Goal: Navigation & Orientation: Find specific page/section

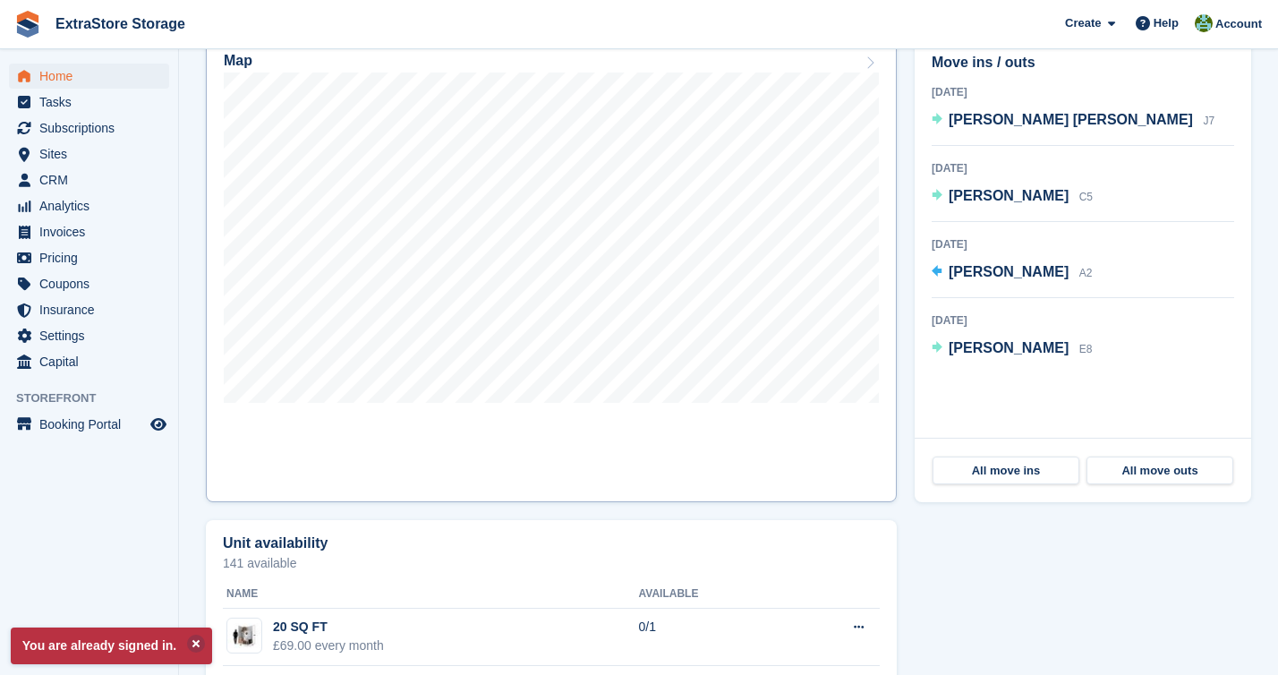
scroll to position [547, 0]
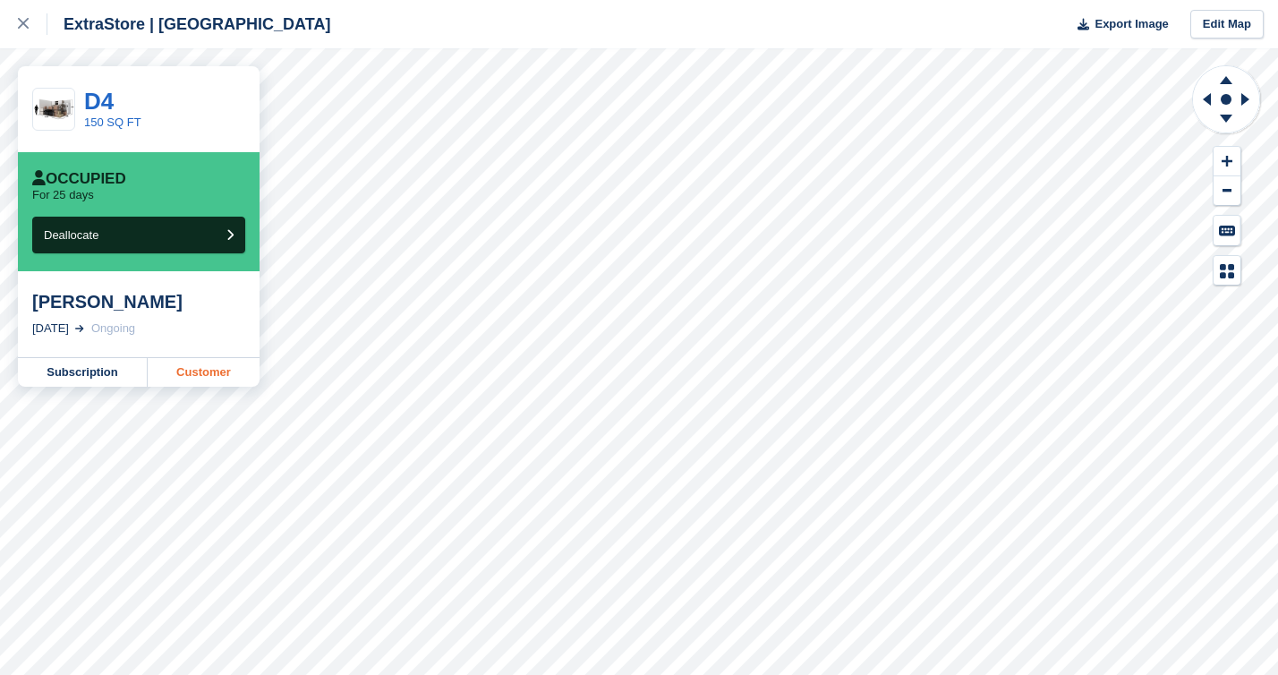
click at [189, 376] on link "Customer" at bounding box center [204, 372] width 112 height 29
click at [23, 30] on div at bounding box center [33, 23] width 30 height 21
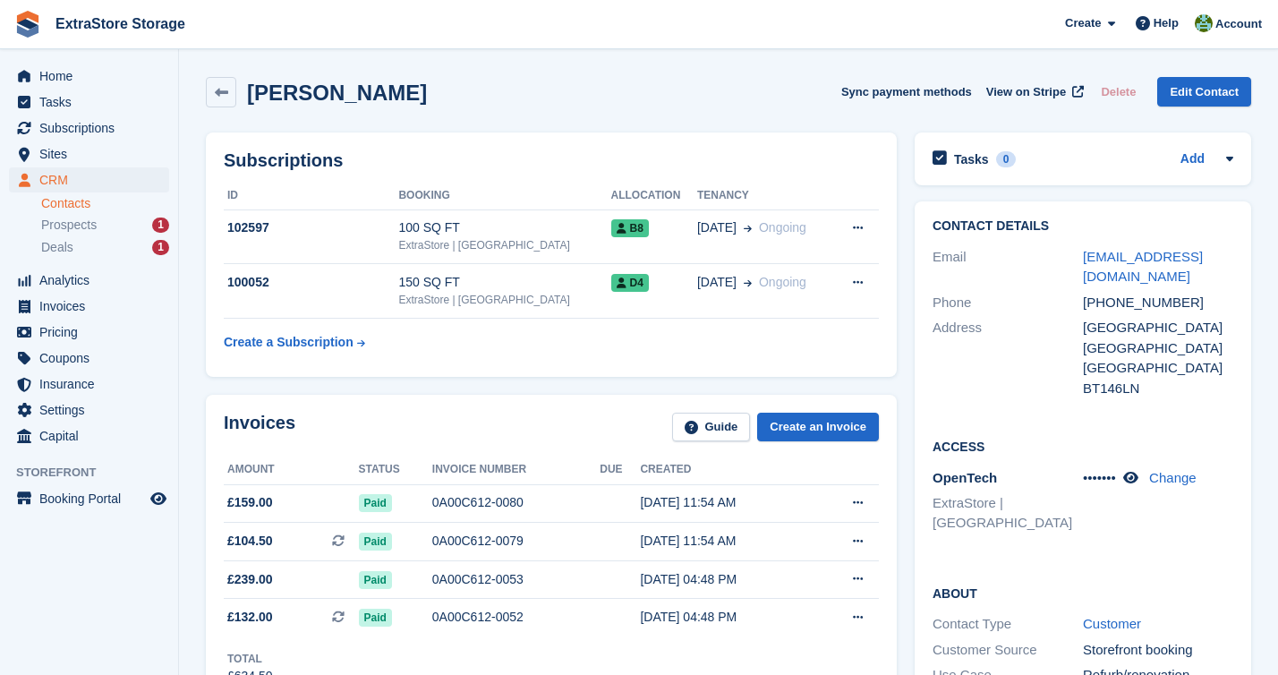
click at [58, 205] on link "Contacts" at bounding box center [105, 203] width 128 height 17
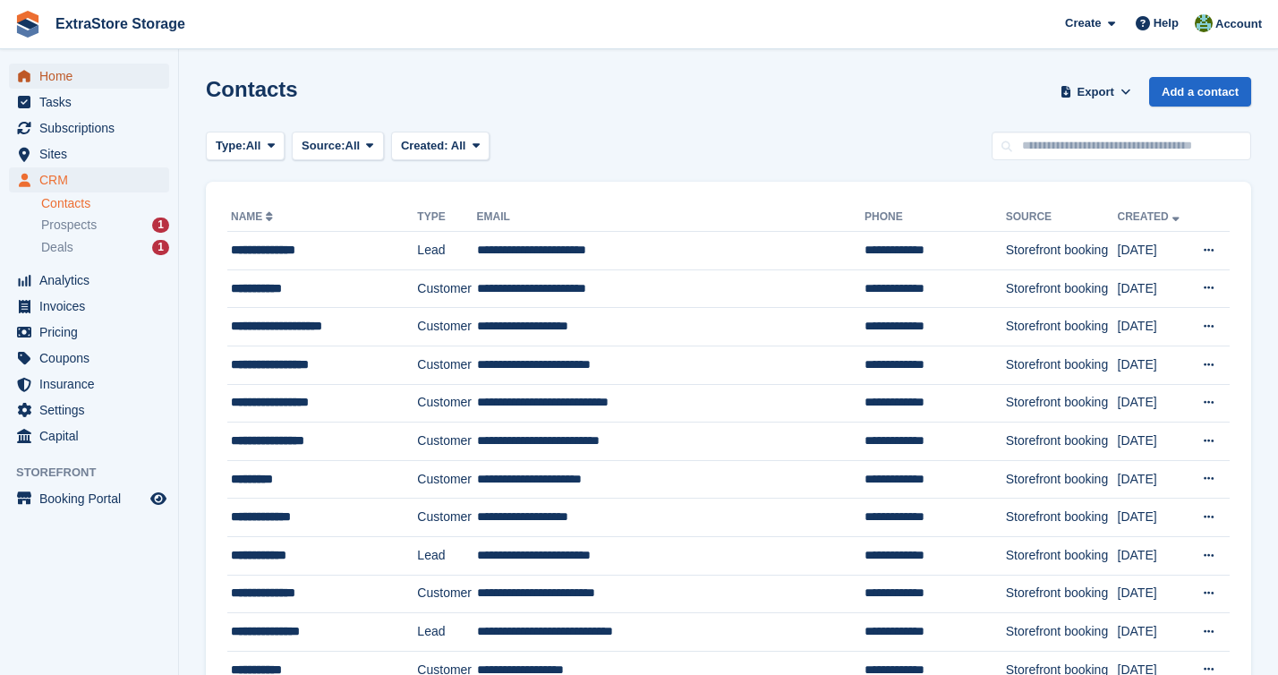
click at [56, 78] on span "Home" at bounding box center [92, 76] width 107 height 25
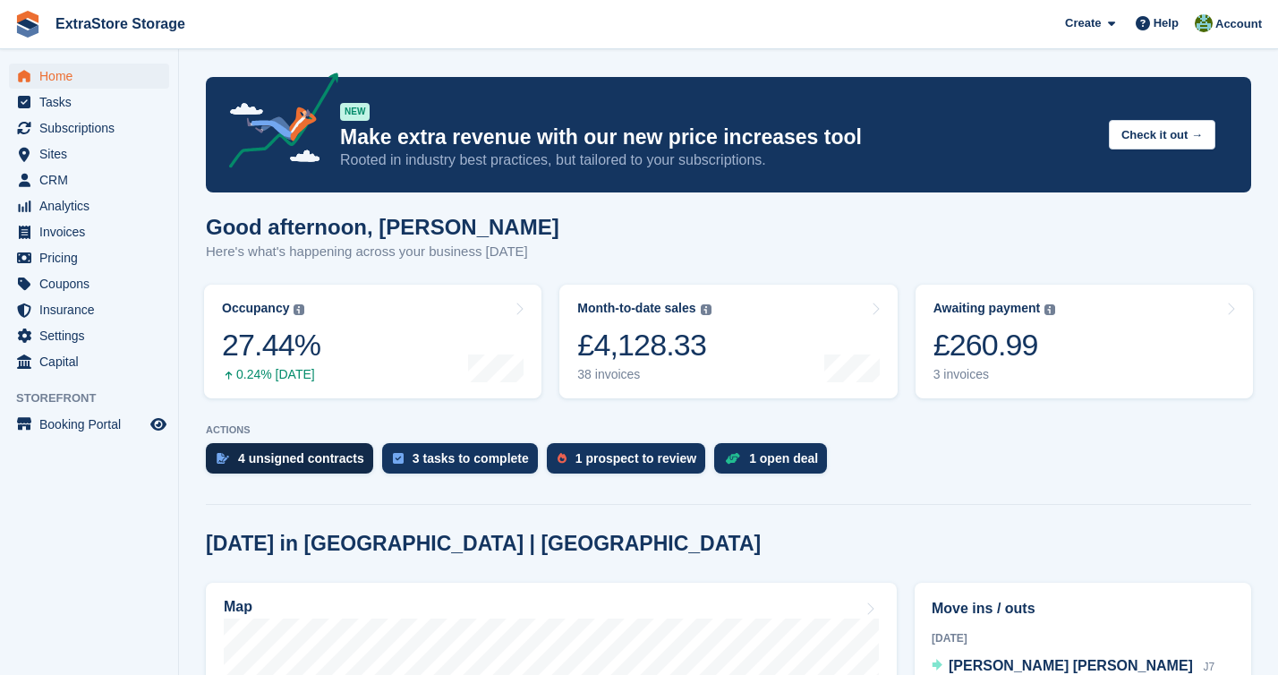
click at [292, 455] on div "4 unsigned contracts" at bounding box center [301, 458] width 126 height 14
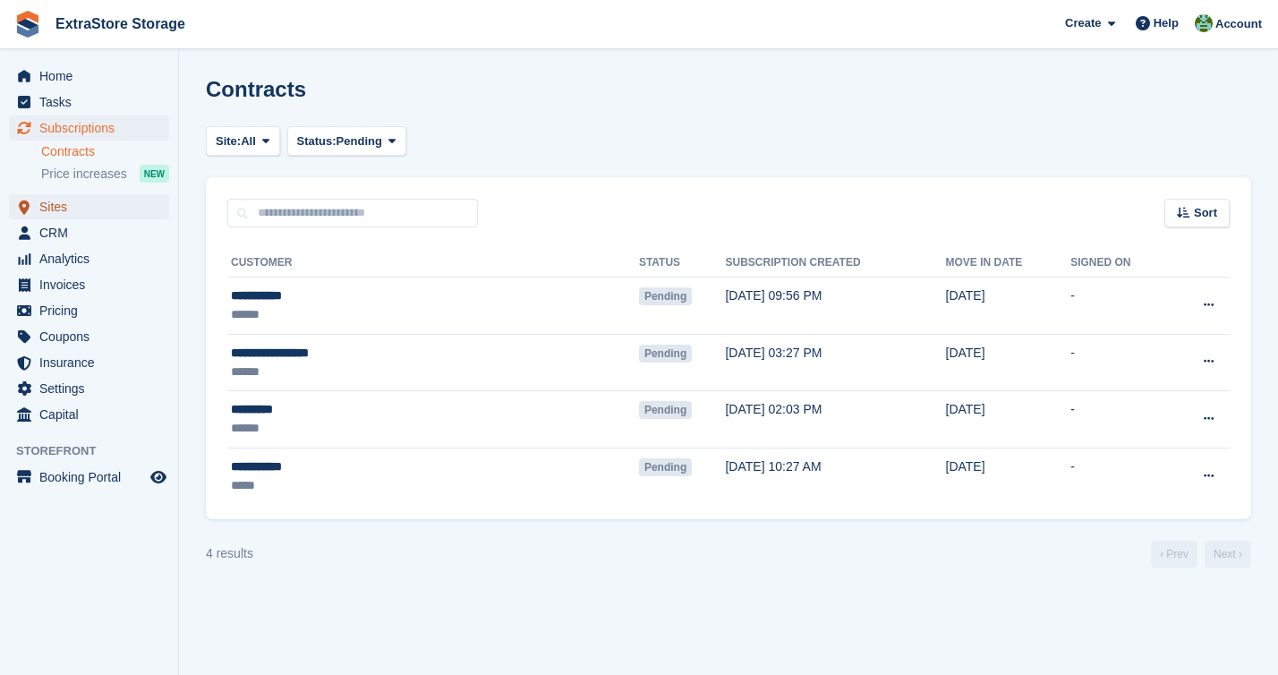
click at [63, 200] on span "Sites" at bounding box center [92, 206] width 107 height 25
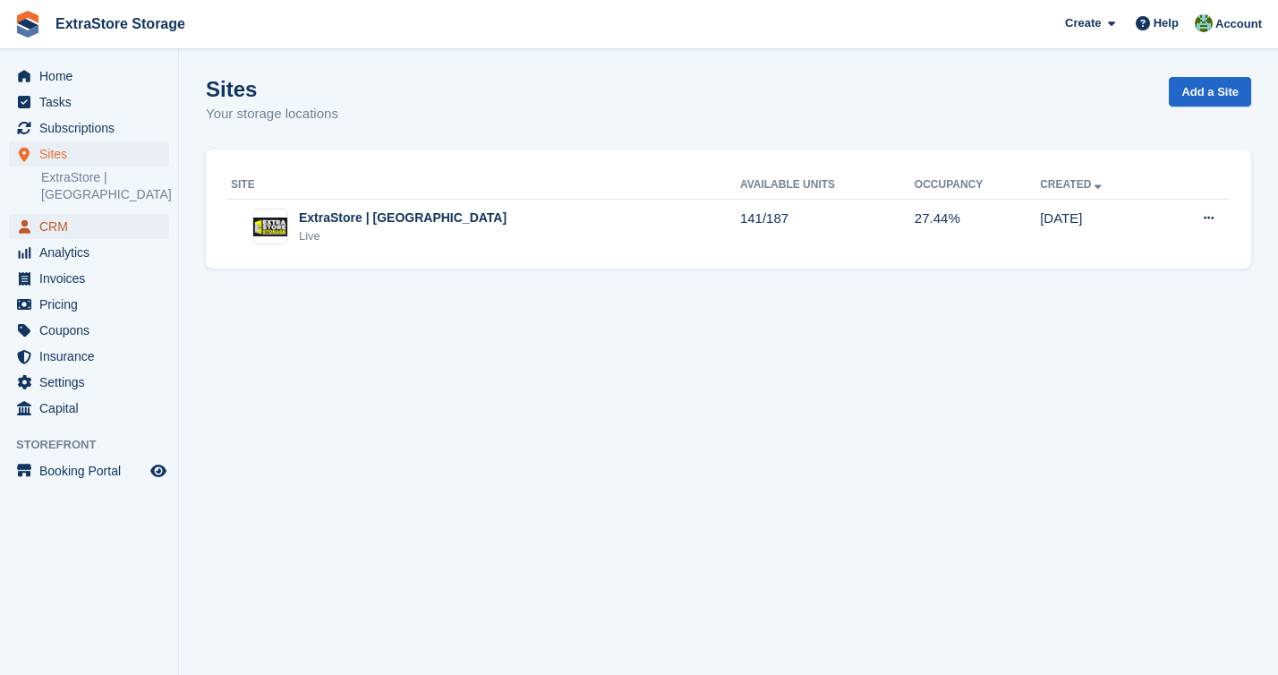
click at [56, 214] on span "CRM" at bounding box center [92, 226] width 107 height 25
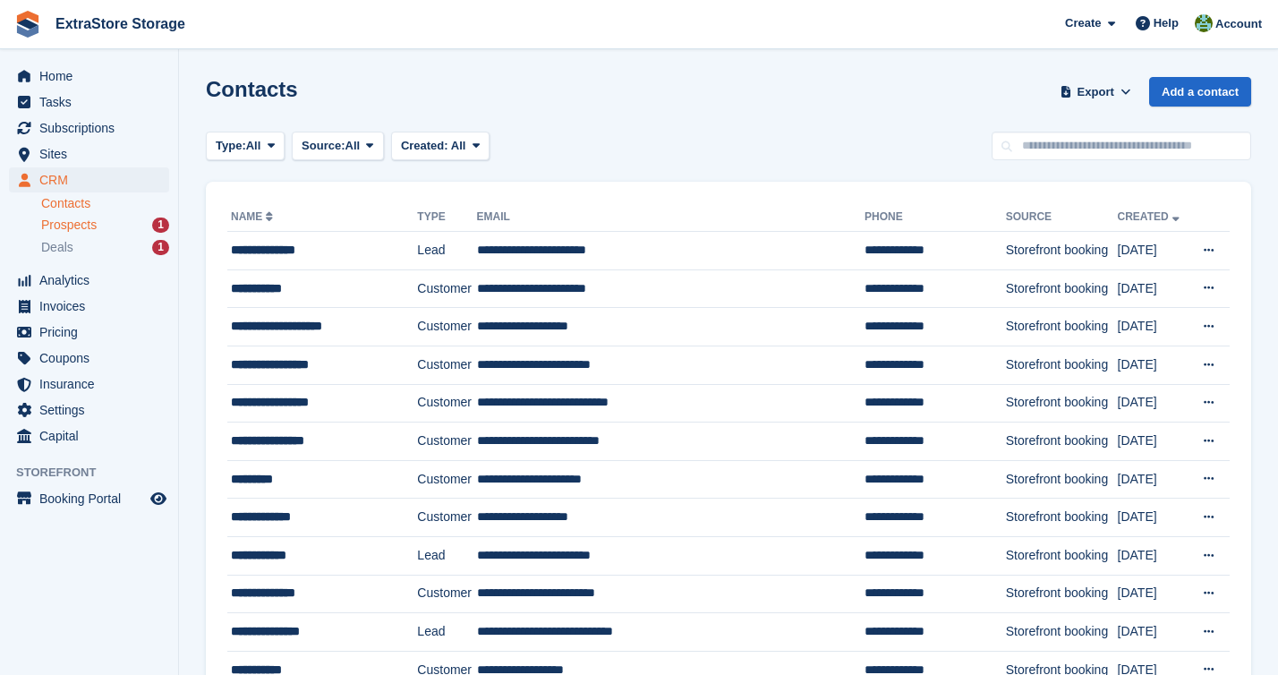
click at [79, 221] on span "Prospects" at bounding box center [68, 225] width 55 height 17
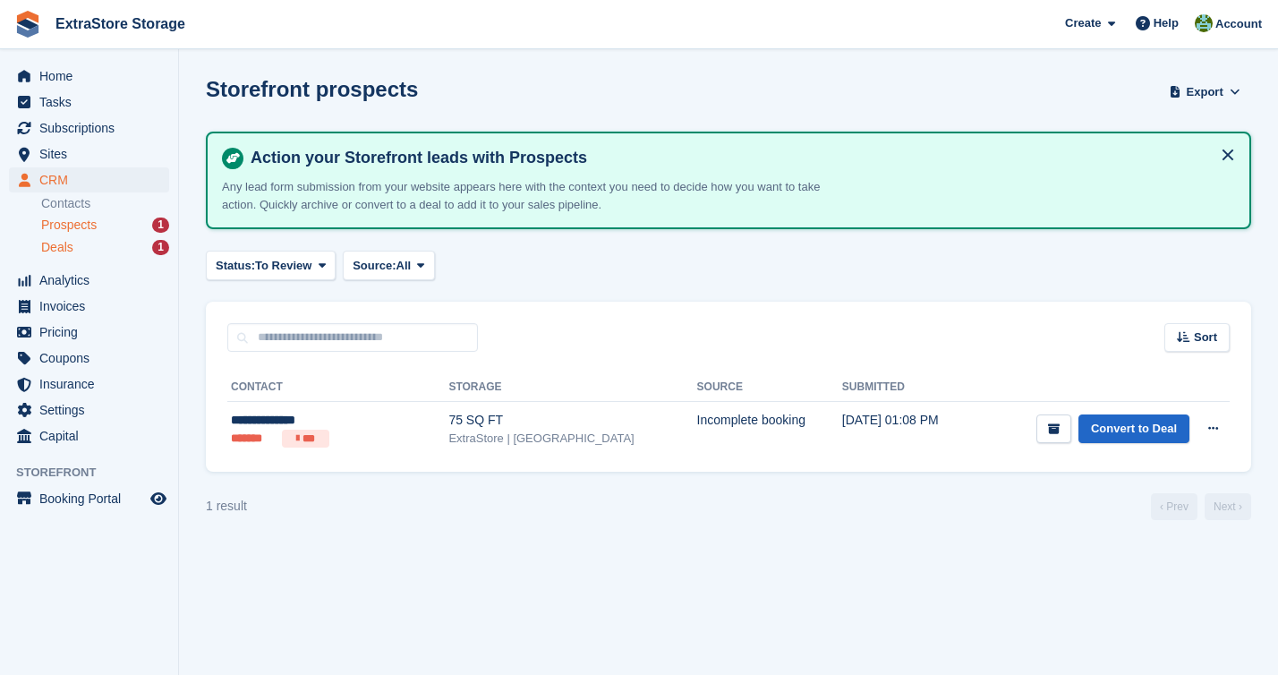
click at [65, 252] on span "Deals" at bounding box center [57, 247] width 32 height 17
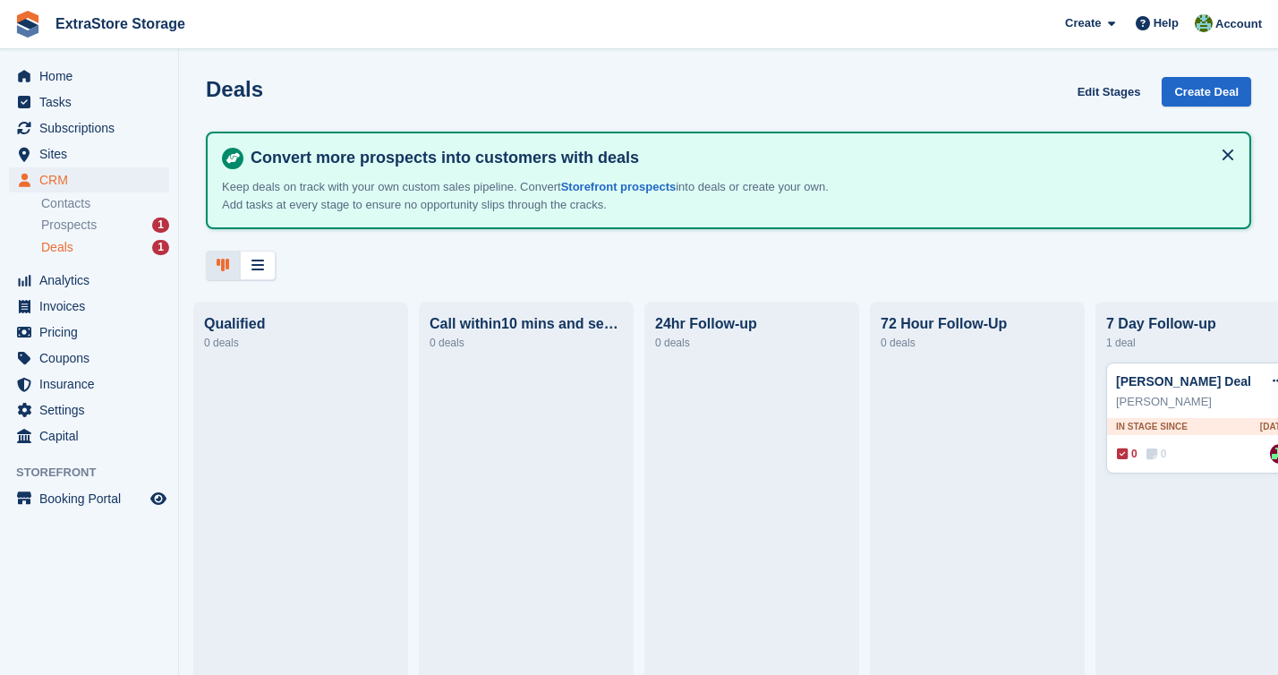
scroll to position [0, 17]
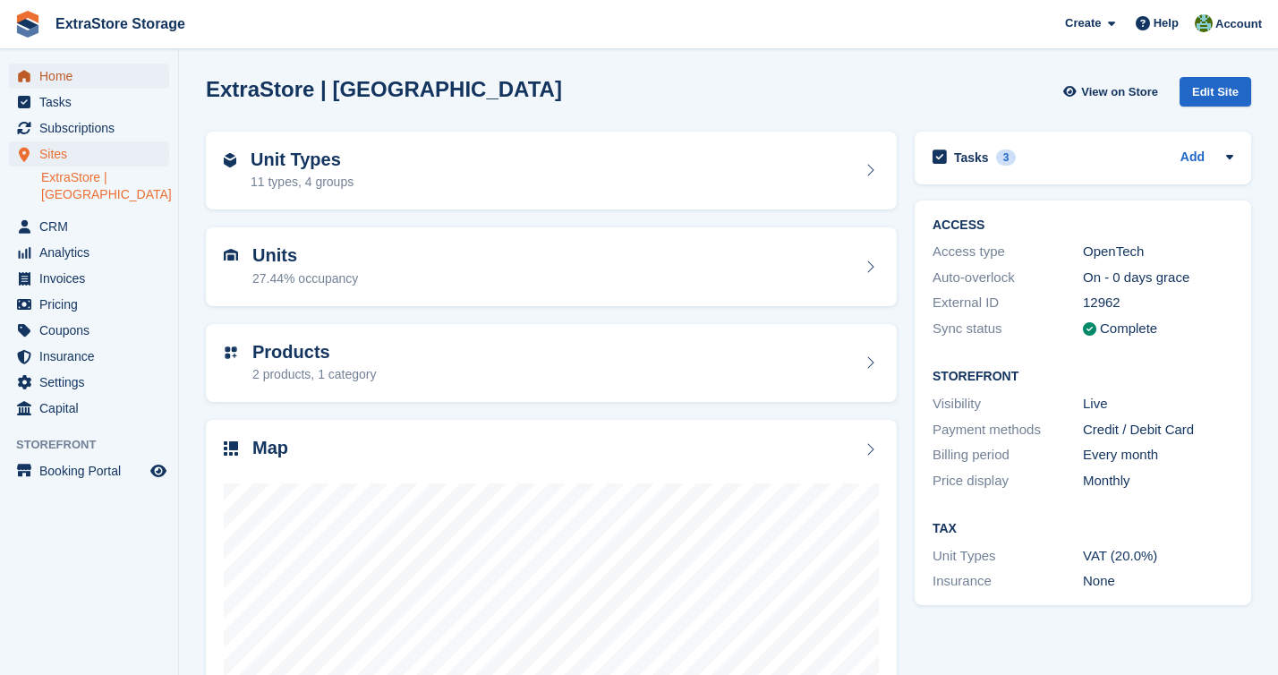
click at [62, 71] on span "Home" at bounding box center [92, 76] width 107 height 25
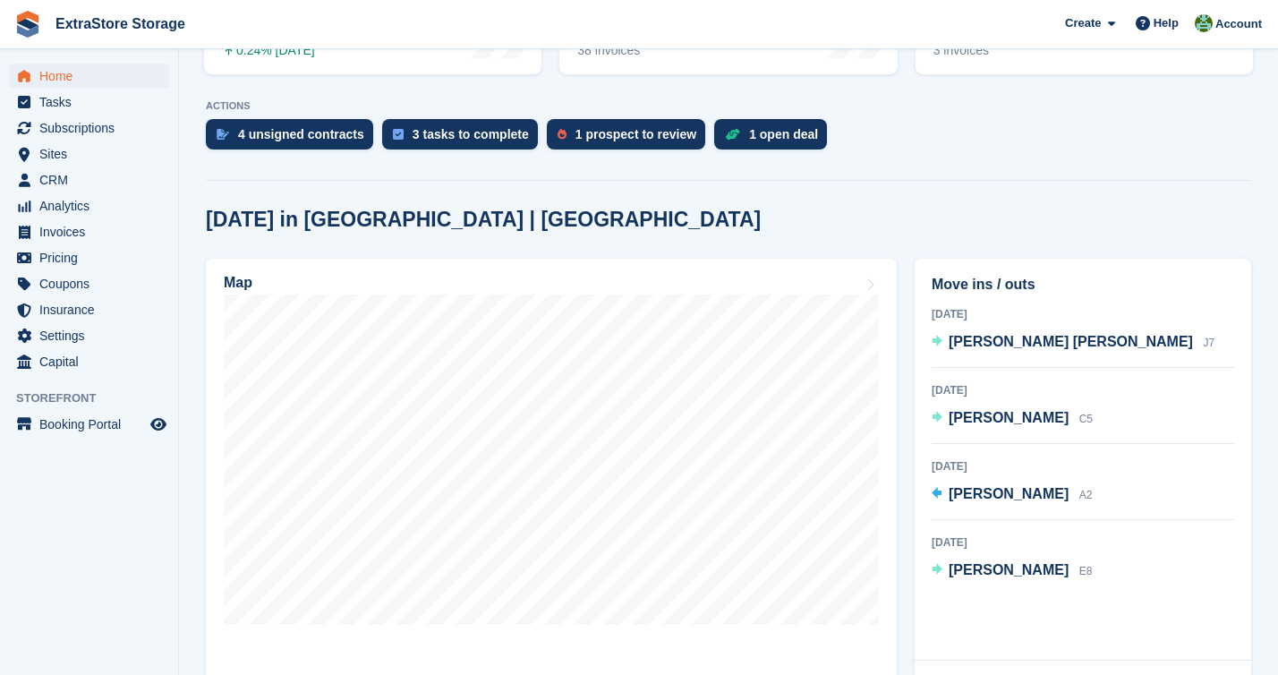
scroll to position [410, 0]
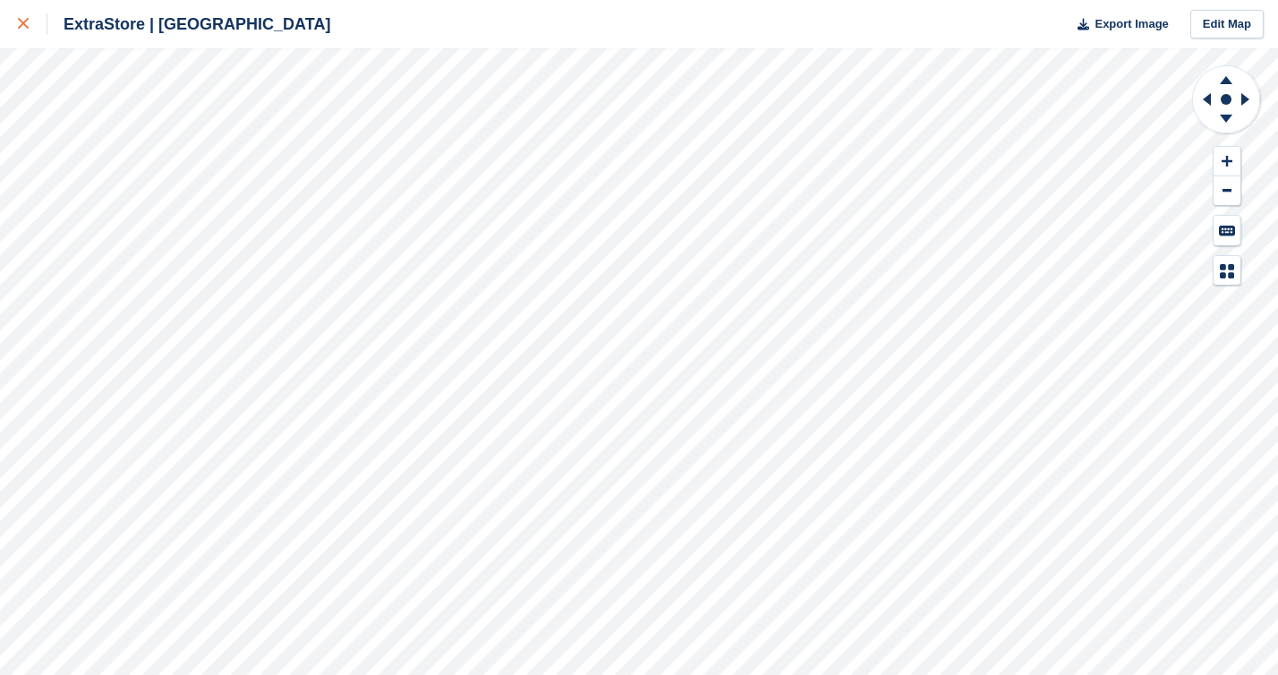
click at [24, 15] on div at bounding box center [33, 23] width 30 height 21
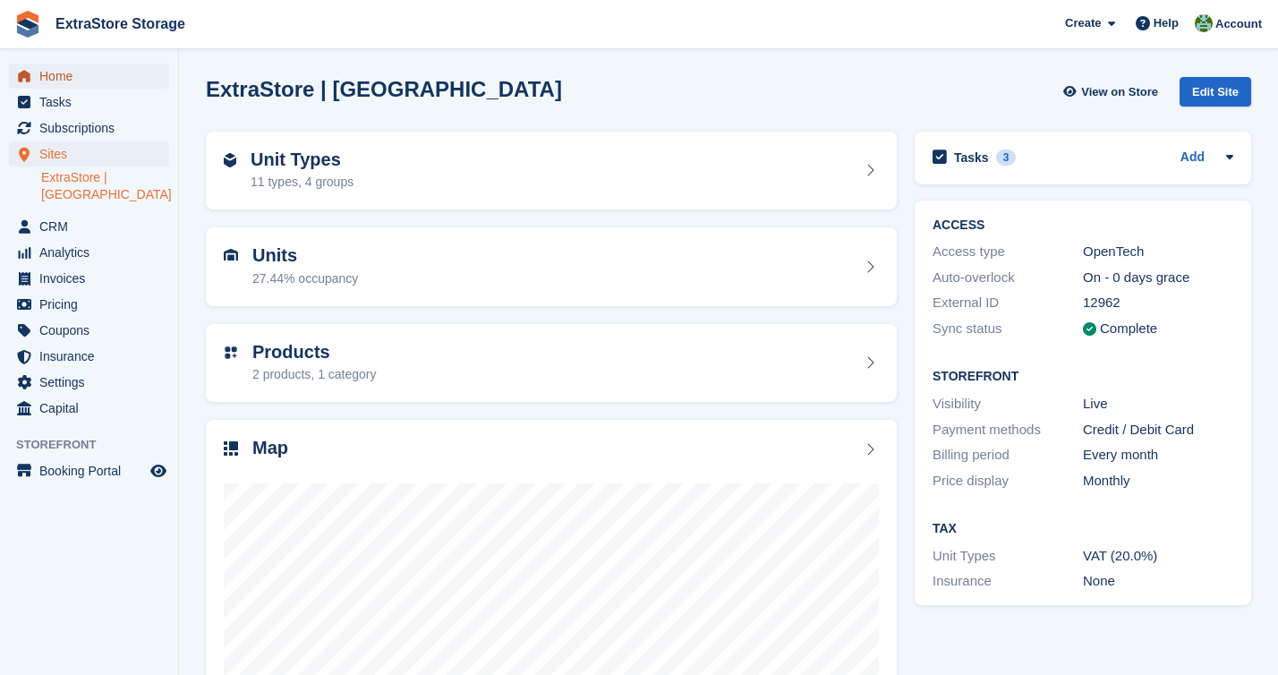
click at [58, 71] on span "Home" at bounding box center [92, 76] width 107 height 25
